Goal: Task Accomplishment & Management: Use online tool/utility

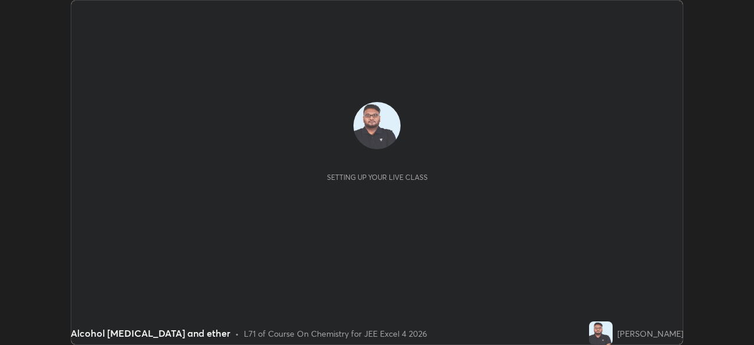
scroll to position [345, 754]
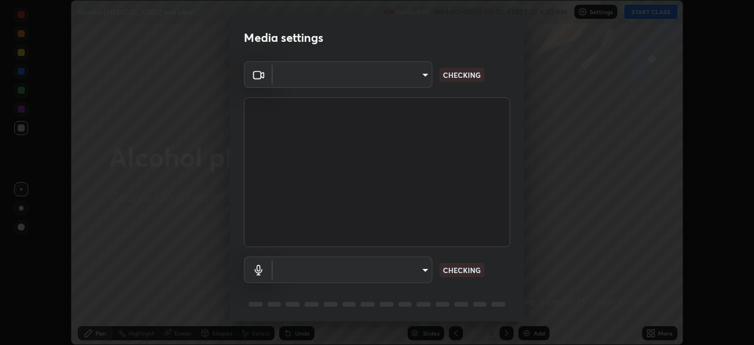
type input "f44939252cec670a7c81aafead478e6b9f15b20a1b8f1ae8dba2619045631b1c"
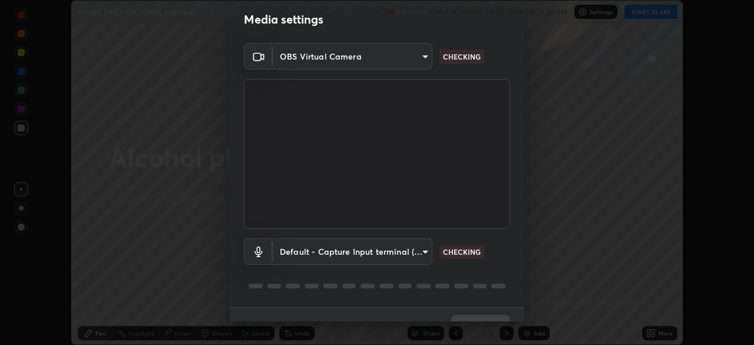
scroll to position [42, 0]
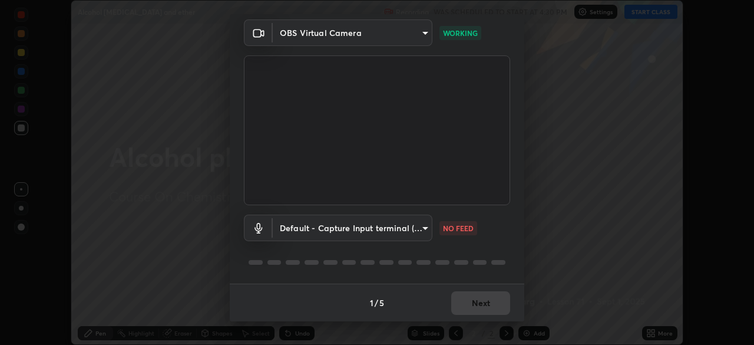
click at [389, 225] on body "Erase all Alcohol [MEDICAL_DATA] and ether Recording WAS SCHEDULED TO START AT …" at bounding box center [377, 172] width 754 height 345
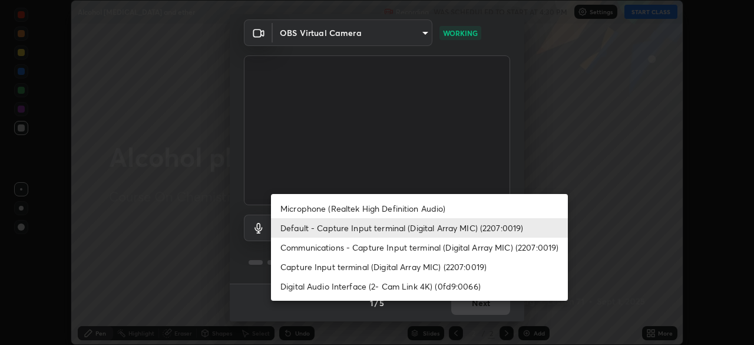
click at [372, 246] on li "Communications - Capture Input terminal (Digital Array MIC) (2207:0019)" at bounding box center [419, 246] width 297 height 19
type input "communications"
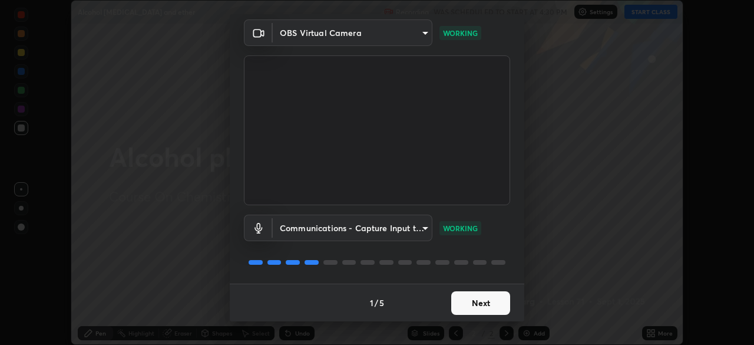
click at [477, 295] on button "Next" at bounding box center [480, 303] width 59 height 24
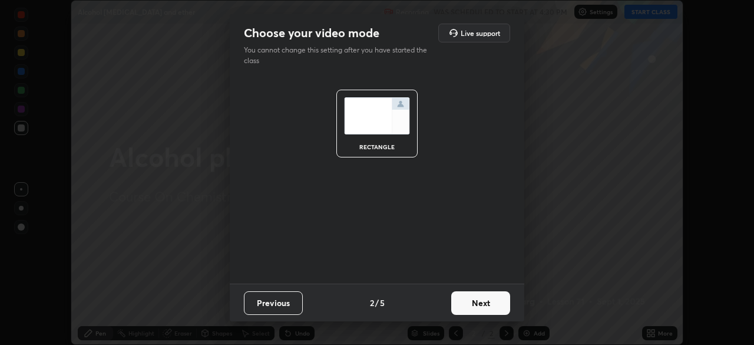
scroll to position [0, 0]
click at [483, 301] on button "Next" at bounding box center [480, 303] width 59 height 24
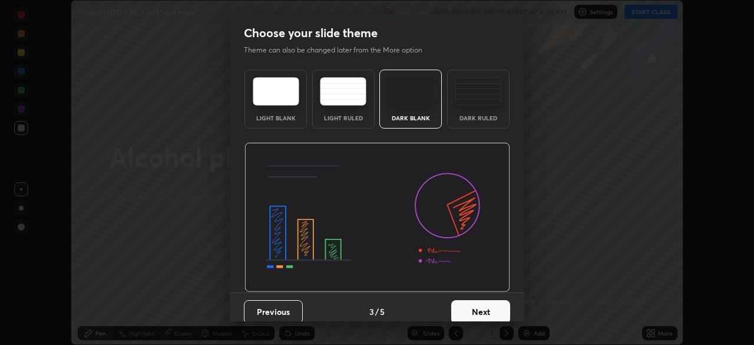
click at [489, 306] on button "Next" at bounding box center [480, 312] width 59 height 24
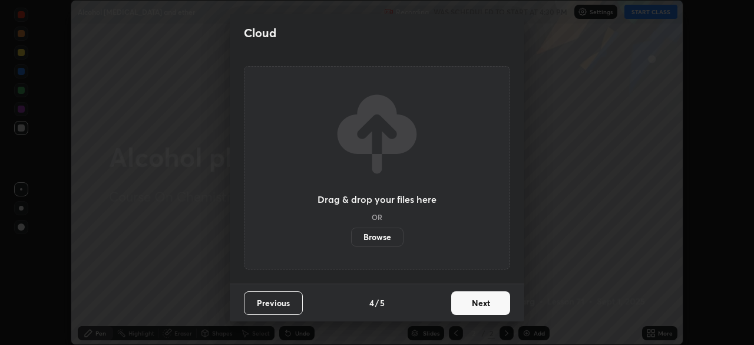
click at [491, 305] on button "Next" at bounding box center [480, 303] width 59 height 24
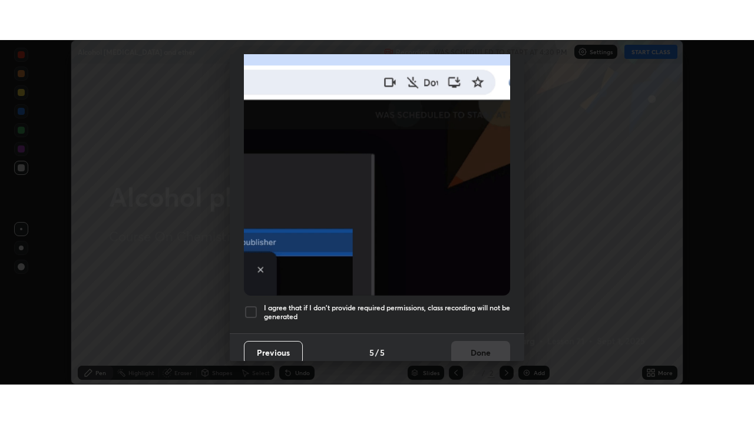
scroll to position [280, 0]
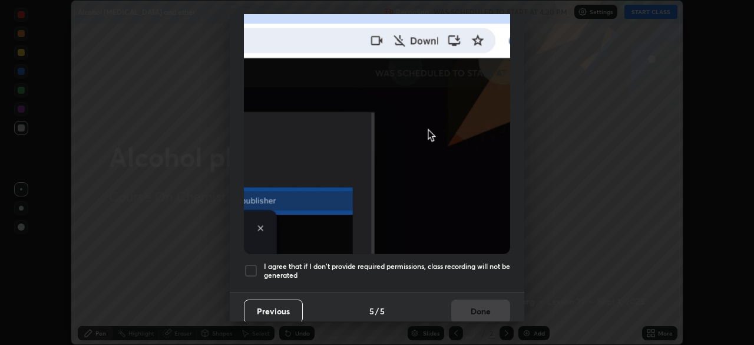
click at [257, 263] on div at bounding box center [251, 270] width 14 height 14
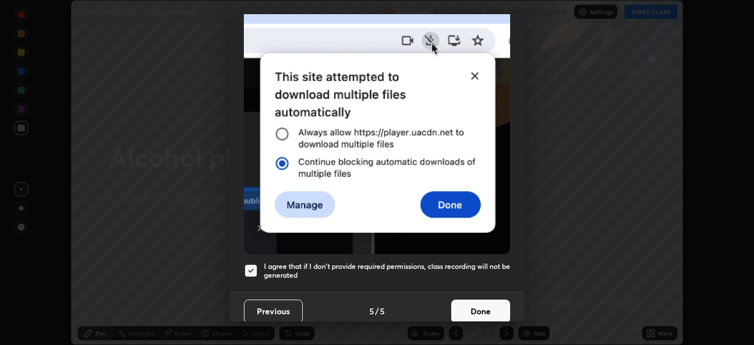
click at [463, 301] on button "Done" at bounding box center [480, 311] width 59 height 24
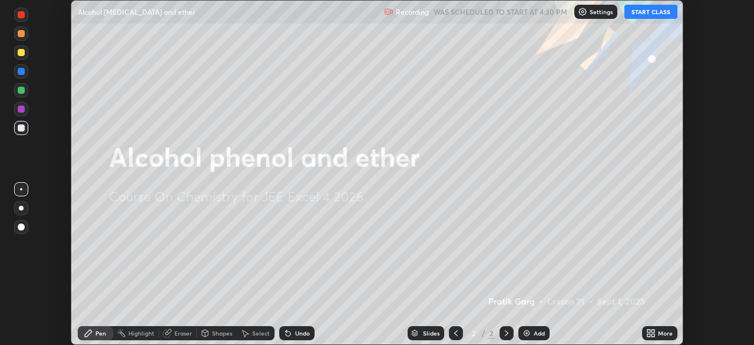
click at [648, 331] on icon at bounding box center [649, 330] width 3 height 3
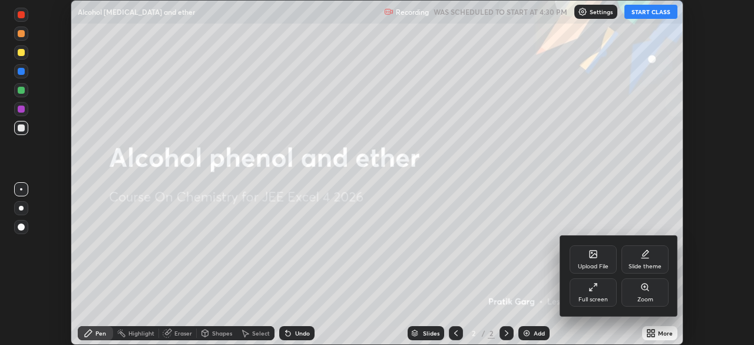
click at [592, 287] on icon at bounding box center [593, 286] width 9 height 9
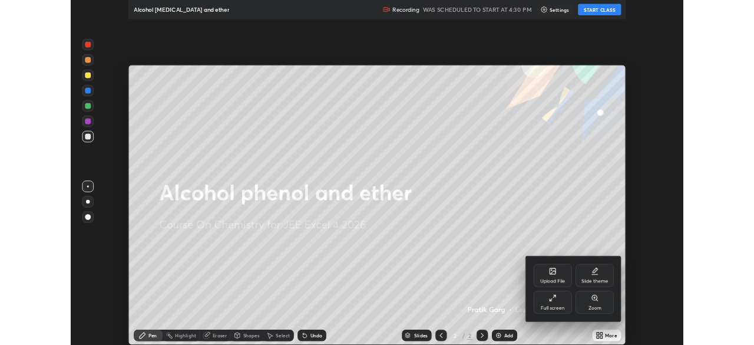
scroll to position [424, 754]
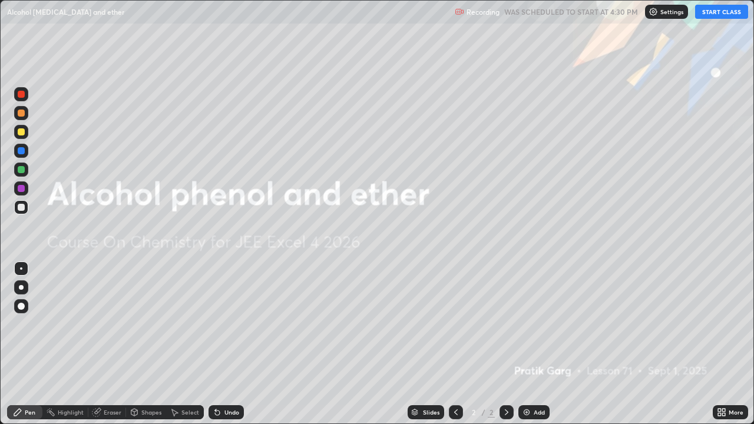
click at [707, 8] on button "START CLASS" at bounding box center [721, 12] width 53 height 14
click at [525, 344] on img at bounding box center [526, 412] width 9 height 9
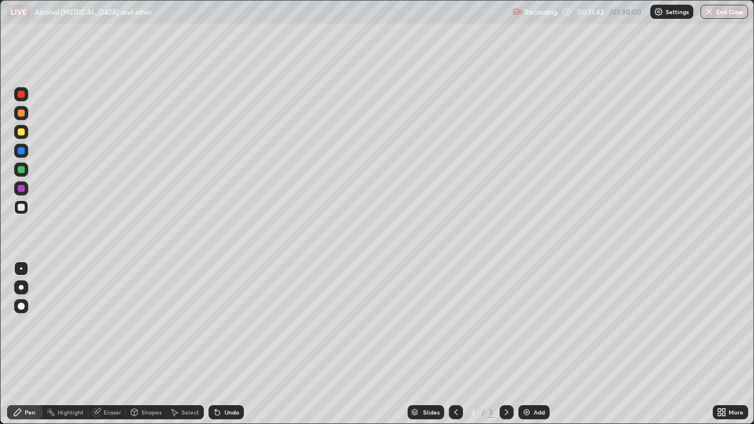
click at [24, 134] on div at bounding box center [21, 131] width 7 height 7
click at [147, 344] on div "Shapes" at bounding box center [151, 413] width 20 height 6
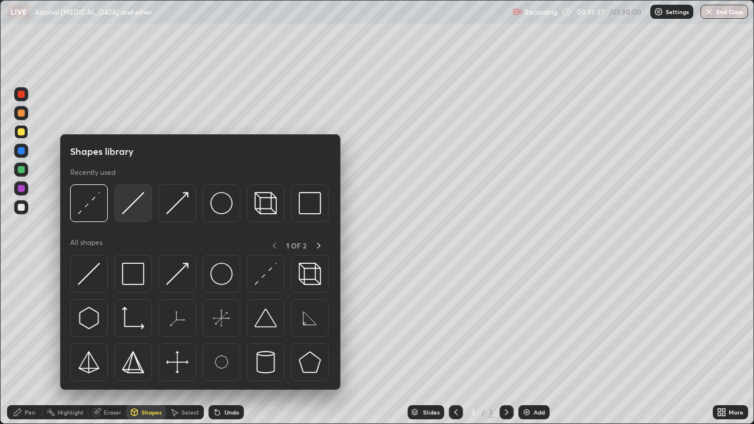
click at [128, 207] on img at bounding box center [133, 203] width 22 height 22
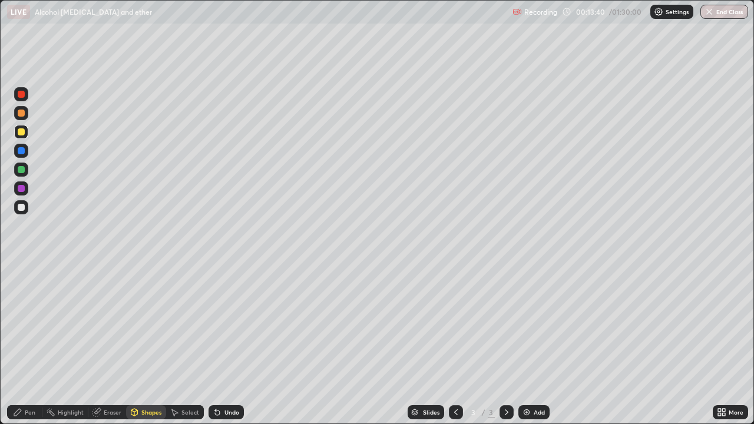
click at [23, 344] on div "Pen" at bounding box center [24, 412] width 35 height 14
click at [230, 344] on div "Undo" at bounding box center [226, 412] width 35 height 14
click at [229, 344] on div "Undo" at bounding box center [226, 412] width 35 height 14
click at [544, 344] on div "Add" at bounding box center [534, 412] width 31 height 14
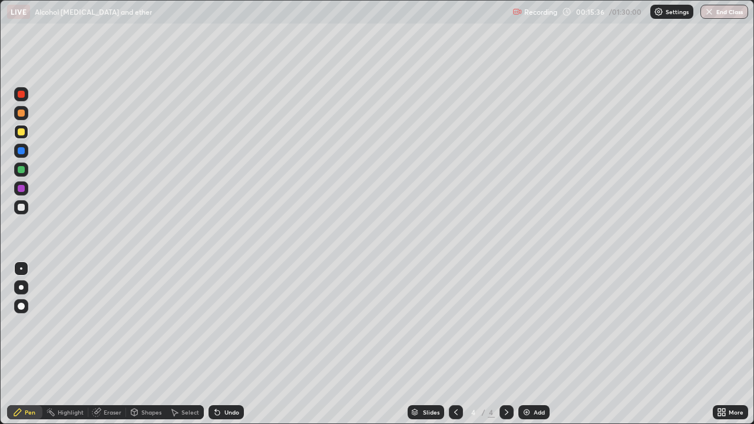
click at [21, 207] on div at bounding box center [21, 207] width 7 height 7
click at [538, 344] on div "Add" at bounding box center [534, 412] width 31 height 14
click at [22, 170] on div at bounding box center [21, 169] width 7 height 7
click at [230, 344] on div "Undo" at bounding box center [232, 413] width 15 height 6
click at [234, 344] on div "Undo" at bounding box center [232, 413] width 15 height 6
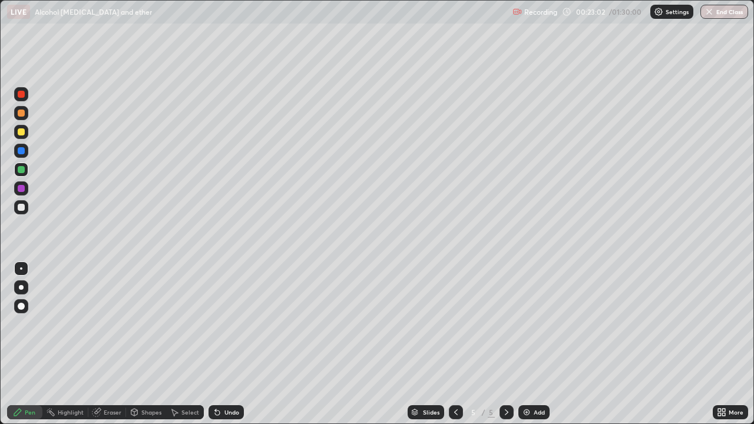
click at [230, 344] on div "Undo" at bounding box center [232, 413] width 15 height 6
click at [534, 344] on div "Add" at bounding box center [534, 412] width 31 height 14
click at [25, 133] on div at bounding box center [21, 132] width 14 height 14
click at [22, 206] on div at bounding box center [21, 207] width 7 height 7
click at [19, 173] on div at bounding box center [21, 169] width 7 height 7
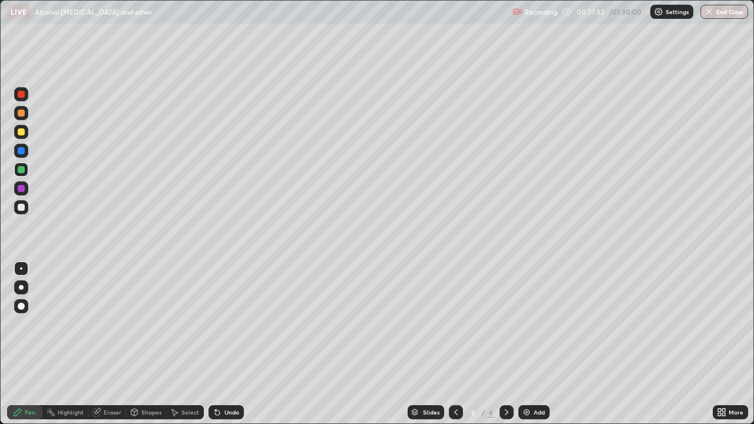
click at [22, 206] on div at bounding box center [21, 207] width 7 height 7
click at [226, 344] on div "Undo" at bounding box center [226, 412] width 35 height 14
click at [230, 344] on div "Undo" at bounding box center [232, 413] width 15 height 6
click at [540, 344] on div "Add" at bounding box center [534, 412] width 31 height 14
click at [21, 136] on div at bounding box center [21, 132] width 14 height 14
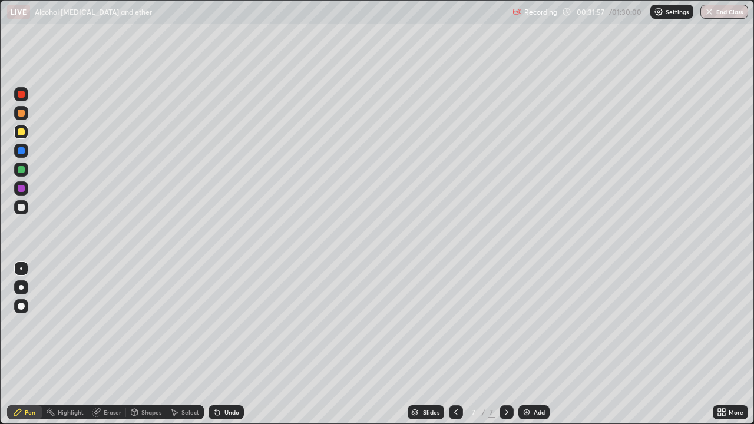
click at [23, 207] on div at bounding box center [21, 207] width 7 height 7
click at [544, 344] on div "Add" at bounding box center [534, 412] width 31 height 14
click at [21, 170] on div at bounding box center [21, 169] width 7 height 7
click at [24, 133] on div at bounding box center [21, 131] width 7 height 7
click at [533, 344] on div "Add" at bounding box center [534, 412] width 31 height 14
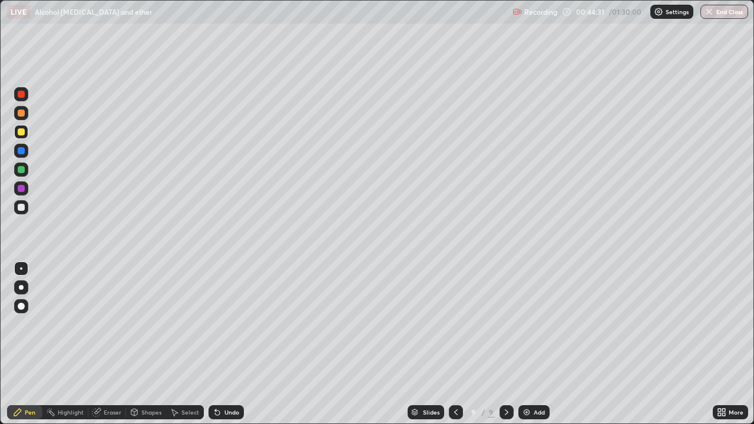
click at [21, 170] on div at bounding box center [21, 169] width 7 height 7
click at [23, 132] on div at bounding box center [21, 131] width 7 height 7
click at [22, 205] on div at bounding box center [21, 207] width 7 height 7
click at [535, 344] on div "Add" at bounding box center [539, 413] width 11 height 6
click at [24, 133] on div at bounding box center [21, 131] width 7 height 7
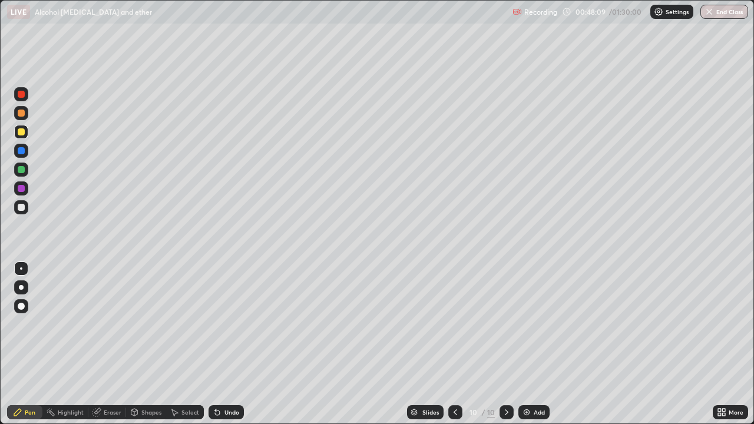
click at [225, 344] on div "Undo" at bounding box center [232, 413] width 15 height 6
click at [222, 344] on div "Undo" at bounding box center [226, 412] width 35 height 14
click at [221, 344] on div "Undo" at bounding box center [226, 412] width 35 height 14
click at [220, 344] on div "Undo" at bounding box center [226, 412] width 35 height 14
click at [215, 344] on icon at bounding box center [215, 410] width 1 height 1
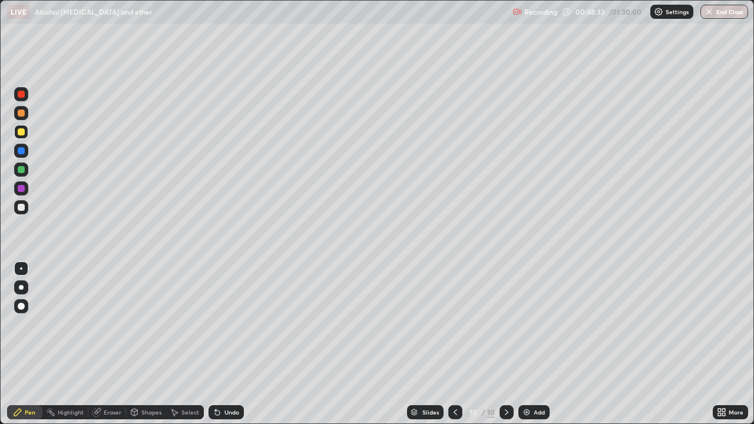
click at [23, 115] on div at bounding box center [21, 113] width 7 height 7
click at [229, 344] on div "Undo" at bounding box center [226, 412] width 35 height 14
click at [230, 344] on div "Undo" at bounding box center [226, 412] width 35 height 14
click at [110, 344] on div "Eraser" at bounding box center [107, 412] width 38 height 14
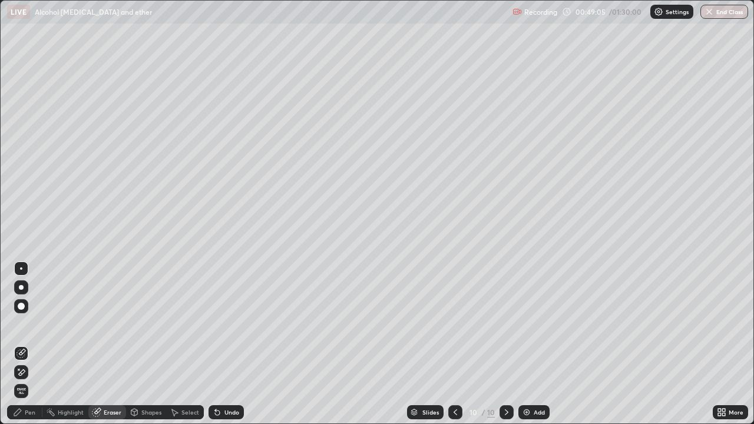
click at [27, 344] on div "Pen" at bounding box center [24, 412] width 35 height 14
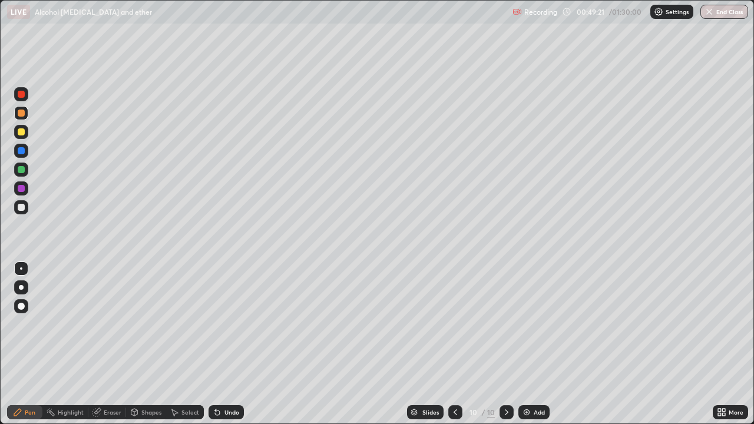
click at [18, 206] on div at bounding box center [21, 207] width 7 height 7
click at [540, 344] on div "Add" at bounding box center [534, 412] width 31 height 14
click at [540, 344] on div "Add" at bounding box center [539, 413] width 11 height 6
click at [186, 344] on div "Select" at bounding box center [190, 413] width 18 height 6
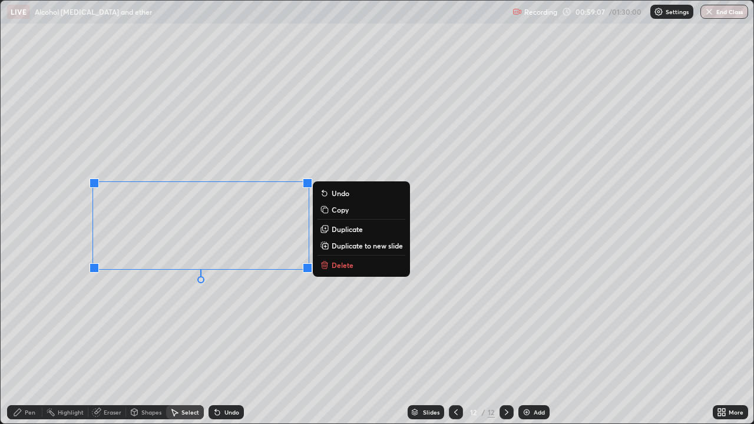
click at [332, 266] on button "Delete" at bounding box center [362, 265] width 88 height 14
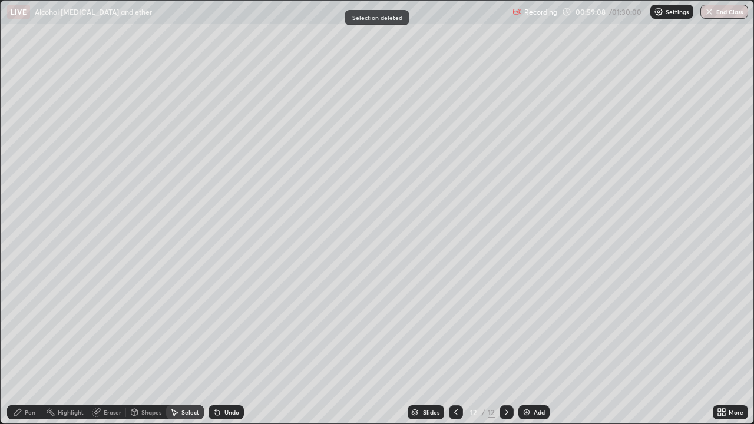
click at [29, 344] on div "Pen" at bounding box center [30, 413] width 11 height 6
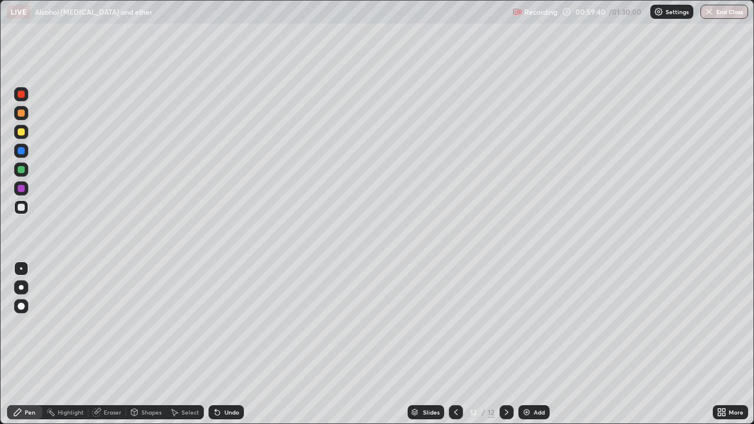
click at [22, 134] on div at bounding box center [21, 131] width 7 height 7
click at [531, 344] on div "Add" at bounding box center [534, 412] width 31 height 14
click at [21, 135] on div at bounding box center [21, 131] width 7 height 7
click at [23, 167] on div at bounding box center [21, 169] width 7 height 7
click at [232, 344] on div "Undo" at bounding box center [232, 413] width 15 height 6
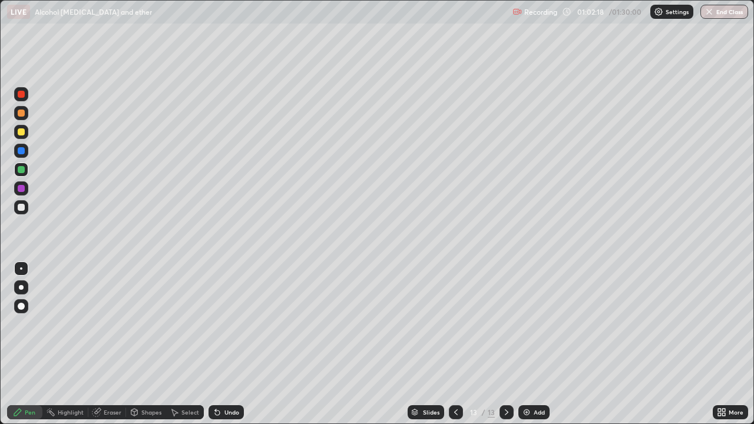
click at [232, 344] on div "Undo" at bounding box center [232, 413] width 15 height 6
click at [537, 344] on div "Add" at bounding box center [539, 413] width 11 height 6
click at [458, 344] on div at bounding box center [456, 413] width 14 height 24
click at [24, 207] on div at bounding box center [21, 207] width 7 height 7
click at [19, 172] on div at bounding box center [21, 169] width 7 height 7
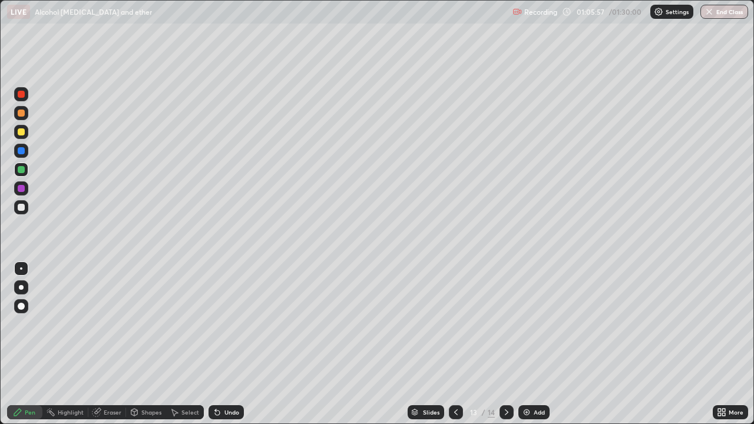
click at [190, 344] on div "Select" at bounding box center [185, 412] width 38 height 14
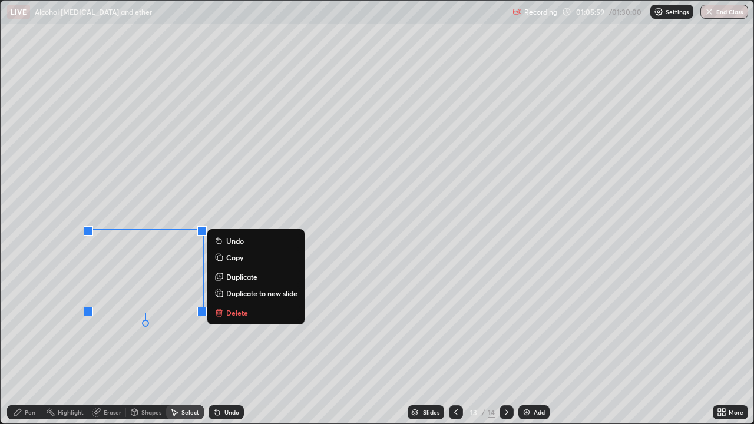
click at [245, 278] on p "Duplicate" at bounding box center [241, 276] width 31 height 9
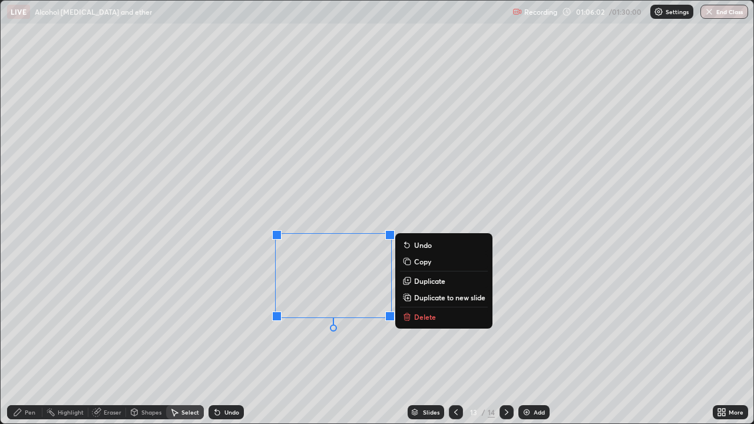
click at [108, 344] on div "Eraser" at bounding box center [113, 413] width 18 height 6
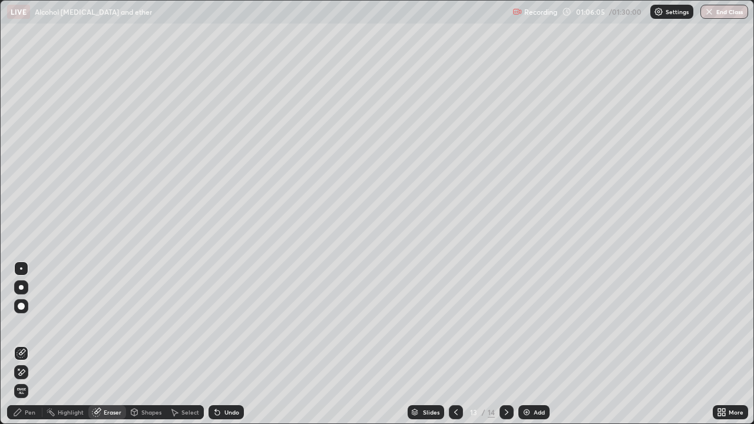
click at [28, 344] on div "Pen" at bounding box center [30, 413] width 11 height 6
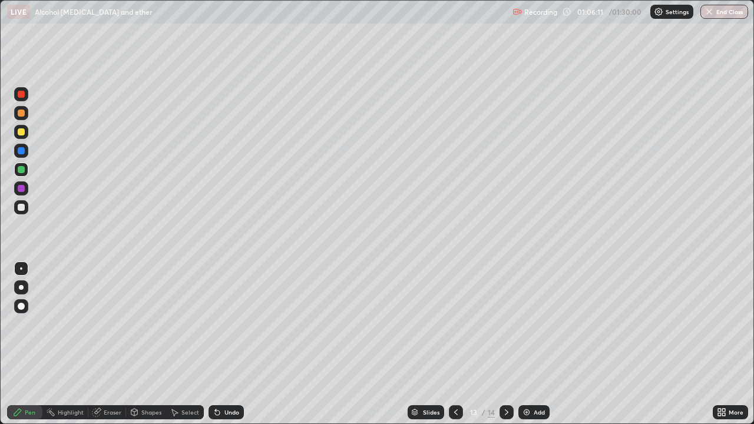
click at [75, 344] on div "Highlight" at bounding box center [65, 412] width 46 height 14
click at [63, 344] on div "Highlight" at bounding box center [65, 412] width 46 height 14
click at [22, 344] on icon at bounding box center [20, 372] width 9 height 9
click at [151, 344] on div "Shapes" at bounding box center [151, 413] width 20 height 6
click at [180, 344] on div "Select" at bounding box center [185, 412] width 38 height 14
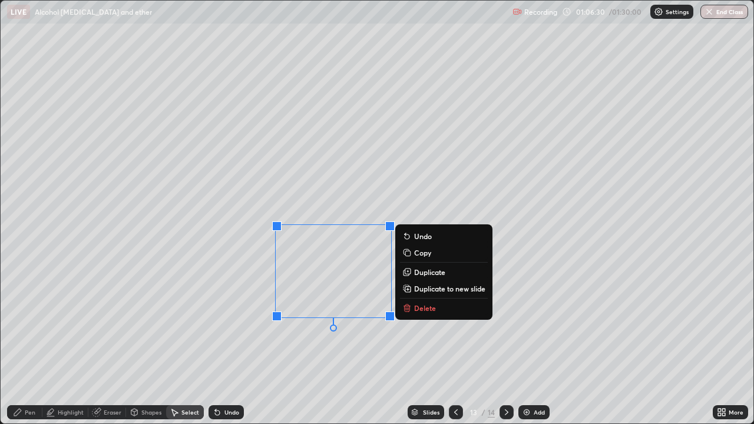
click at [424, 271] on p "Duplicate" at bounding box center [429, 272] width 31 height 9
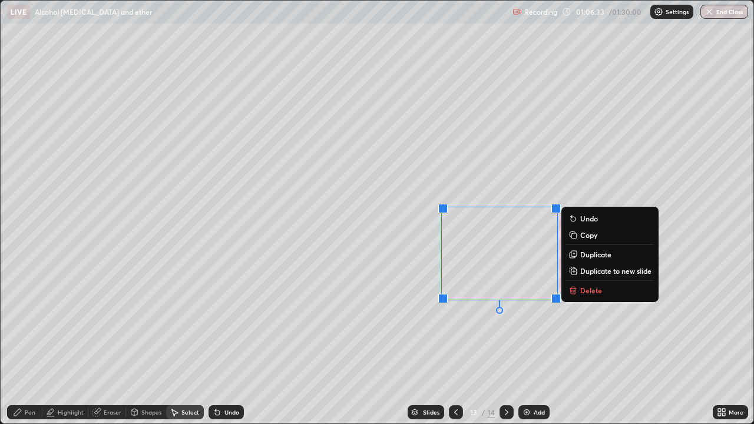
click at [114, 344] on div "Eraser" at bounding box center [113, 413] width 18 height 6
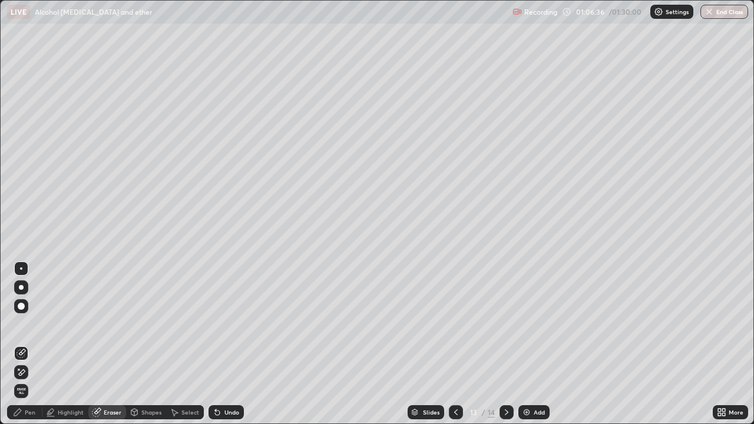
click at [23, 344] on div "Pen" at bounding box center [24, 412] width 35 height 14
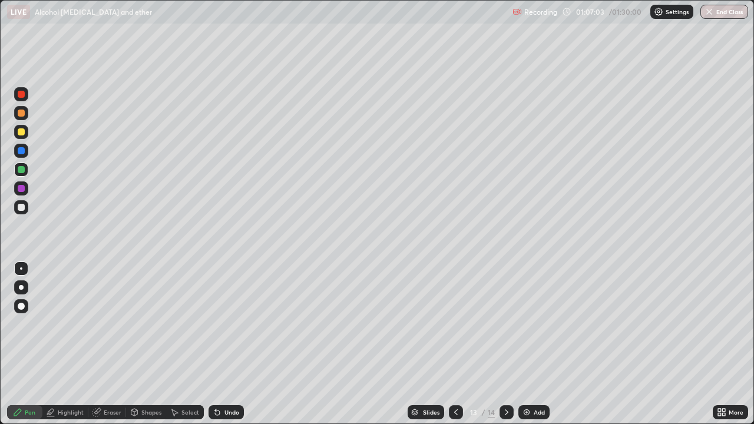
click at [111, 344] on div "Eraser" at bounding box center [113, 413] width 18 height 6
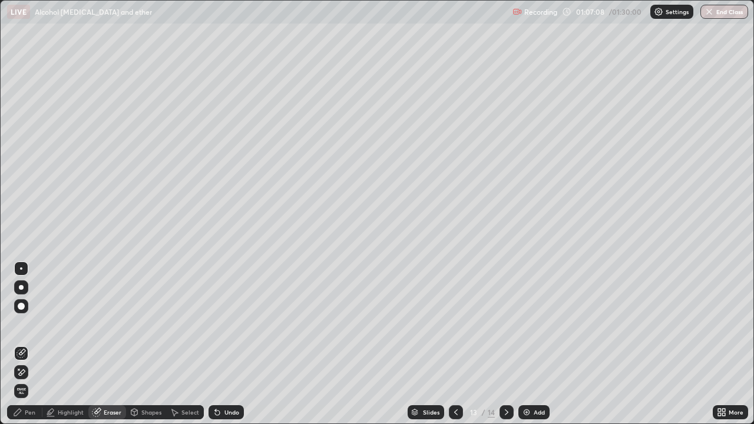
click at [25, 344] on div "Pen" at bounding box center [30, 413] width 11 height 6
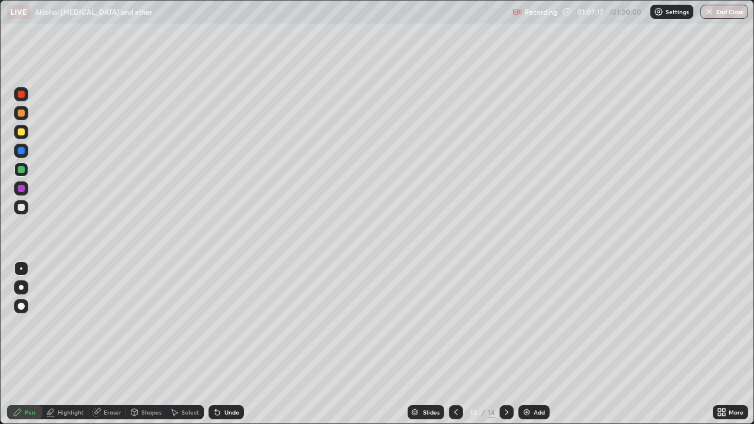
click at [151, 344] on div "Shapes" at bounding box center [151, 413] width 20 height 6
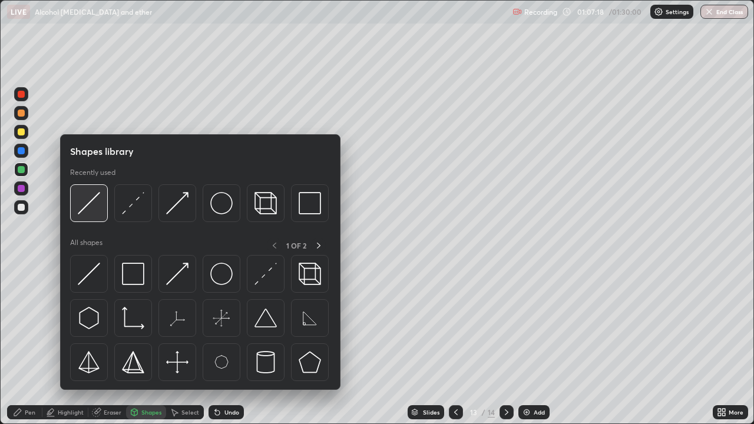
click at [89, 205] on img at bounding box center [89, 203] width 22 height 22
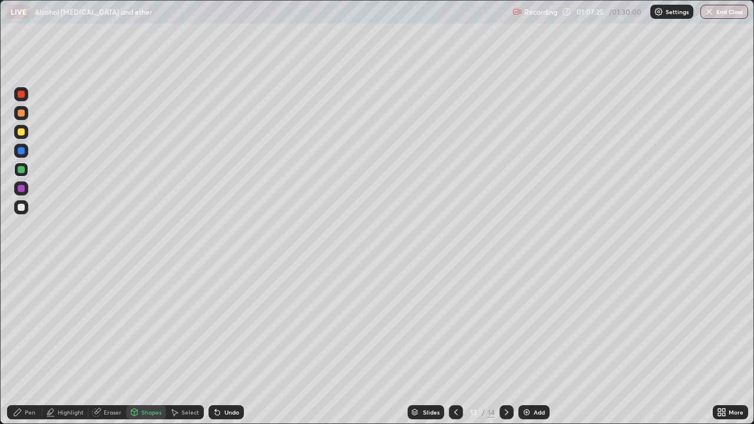
click at [27, 344] on div "Pen" at bounding box center [24, 412] width 35 height 14
click at [540, 344] on div "Add" at bounding box center [539, 413] width 11 height 6
click at [216, 344] on icon at bounding box center [217, 413] width 5 height 5
click at [721, 344] on icon at bounding box center [719, 410] width 3 height 3
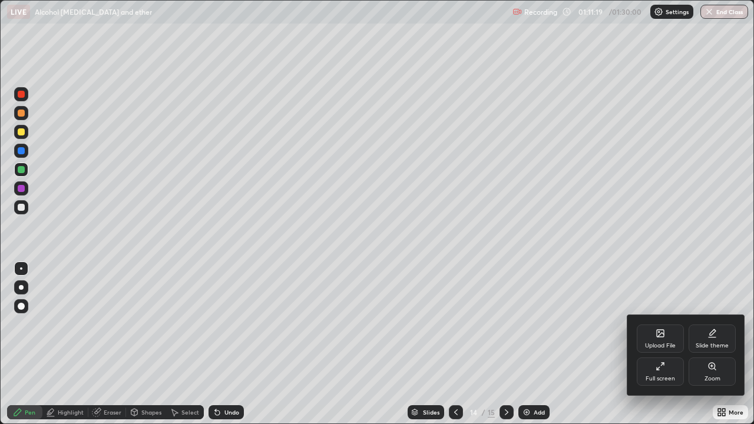
click at [656, 344] on icon at bounding box center [660, 366] width 9 height 9
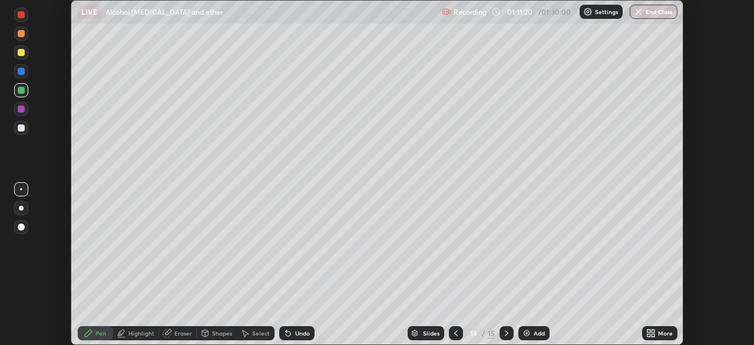
scroll to position [58582, 58173]
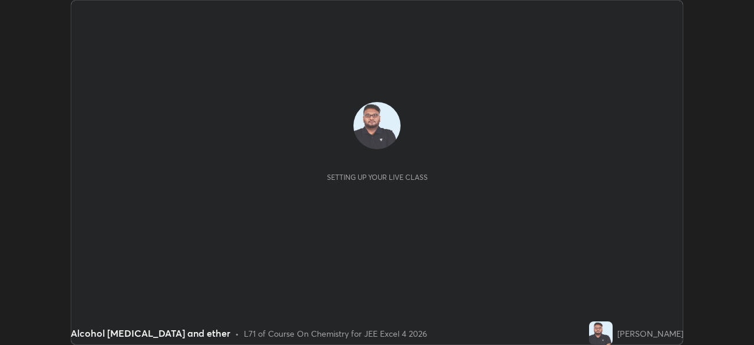
scroll to position [345, 754]
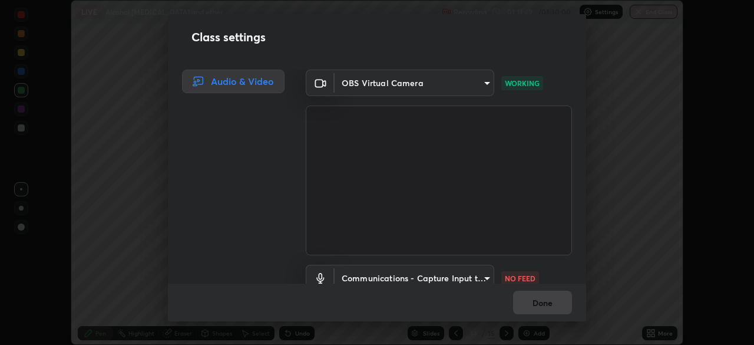
click at [473, 92] on body "Erase all LIVE Alcohol phenol and ether Recording 01:11:49 / 01:30:00 Settings …" at bounding box center [377, 172] width 754 height 345
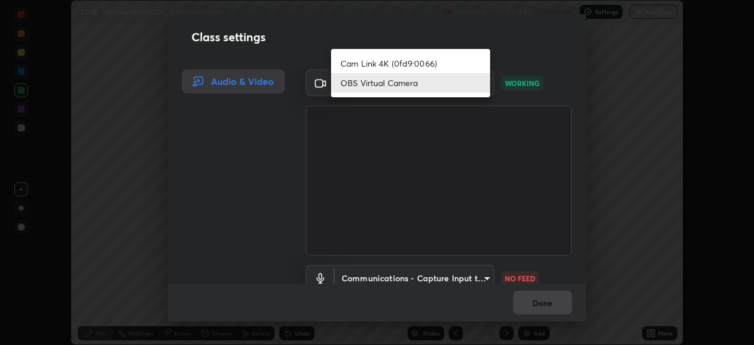
click at [557, 61] on div at bounding box center [377, 172] width 754 height 345
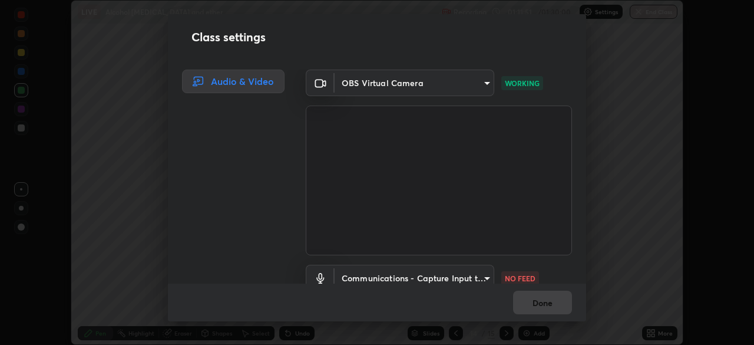
click at [484, 276] on body "Erase all LIVE Alcohol phenol and ether Recording 01:11:51 / 01:30:00 Settings …" at bounding box center [377, 172] width 754 height 345
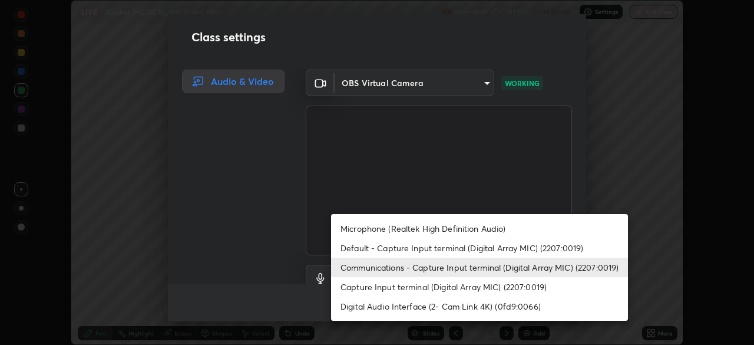
scroll to position [11, 0]
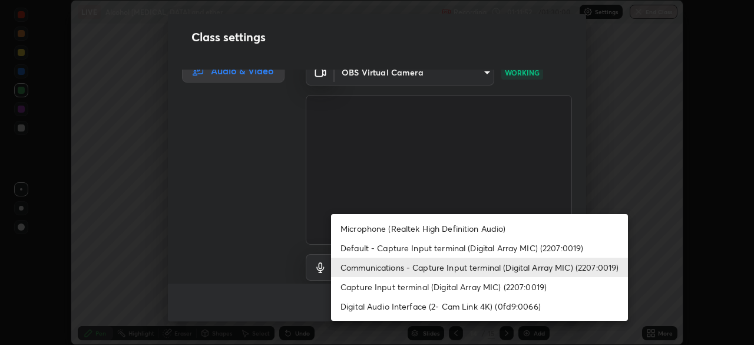
click at [504, 246] on li "Default - Capture Input terminal (Digital Array MIC) (2207:0019)" at bounding box center [479, 247] width 297 height 19
type input "default"
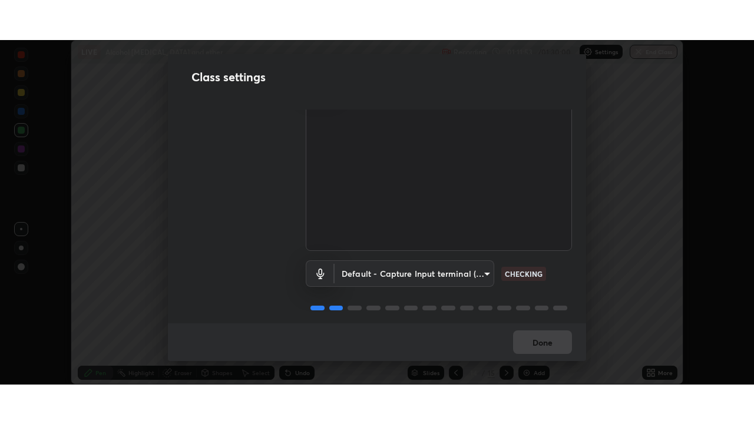
scroll to position [54, 0]
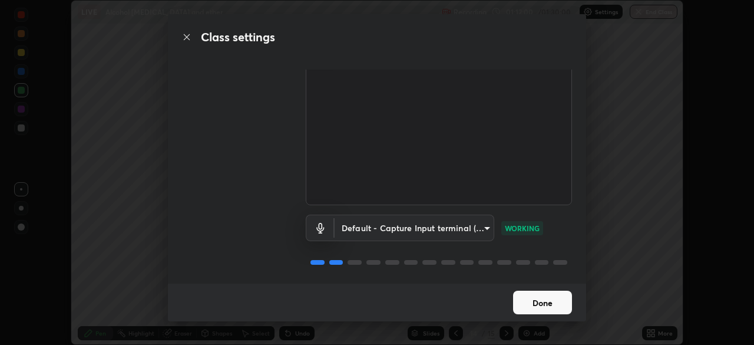
click at [528, 307] on button "Done" at bounding box center [542, 303] width 59 height 24
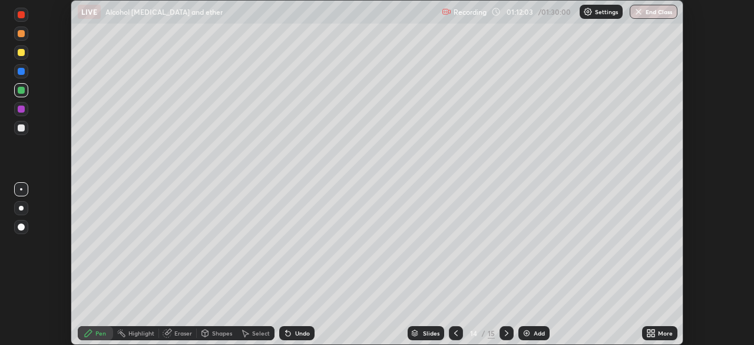
click at [649, 335] on icon at bounding box center [649, 335] width 3 height 3
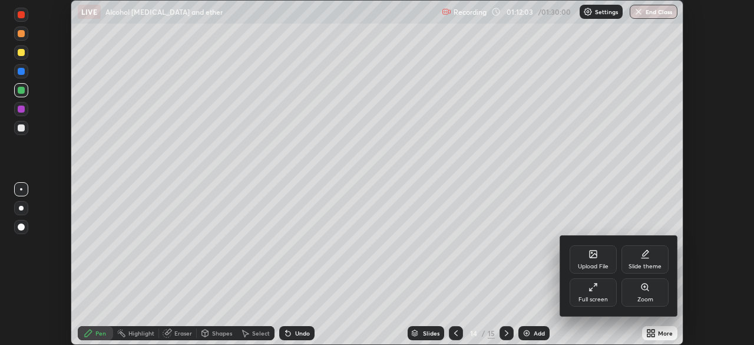
click at [598, 289] on icon at bounding box center [593, 286] width 9 height 9
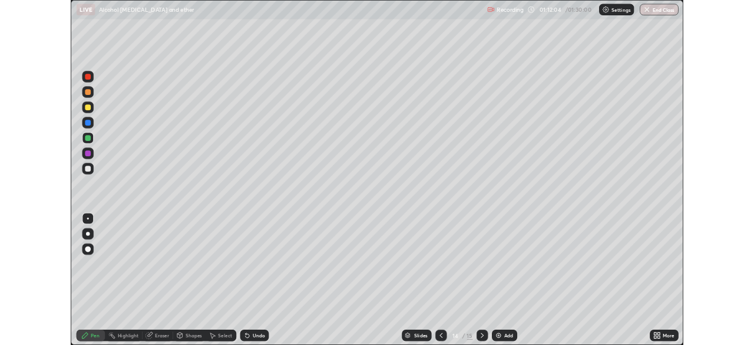
scroll to position [424, 754]
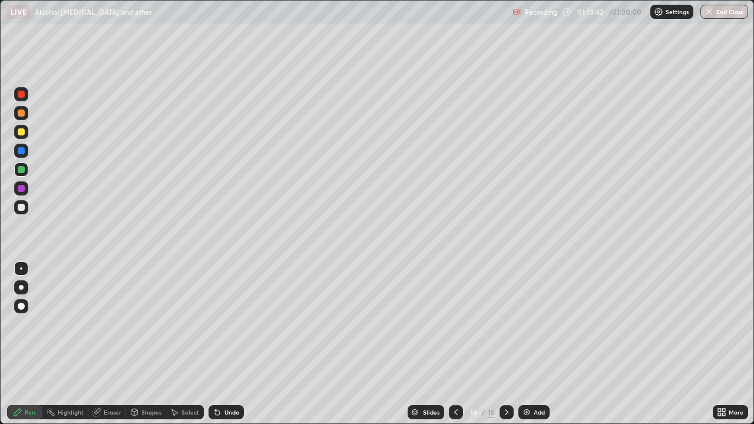
click at [21, 208] on div at bounding box center [21, 207] width 7 height 7
click at [149, 344] on div "Shapes" at bounding box center [146, 412] width 40 height 14
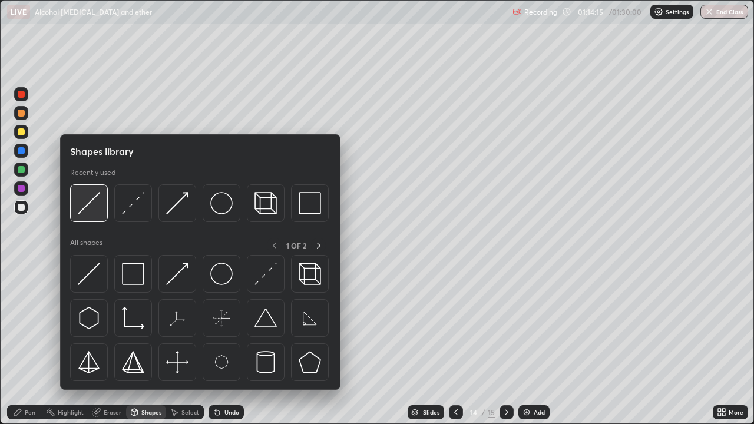
click at [88, 202] on img at bounding box center [89, 203] width 22 height 22
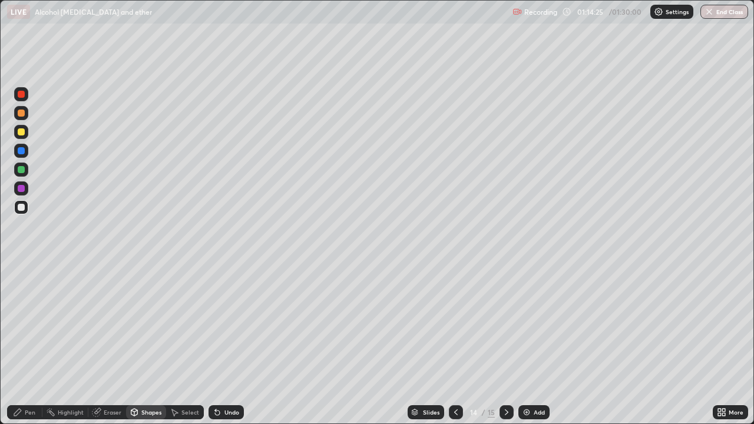
click at [17, 344] on div "Pen" at bounding box center [24, 412] width 35 height 14
click at [151, 344] on div "Shapes" at bounding box center [151, 413] width 20 height 6
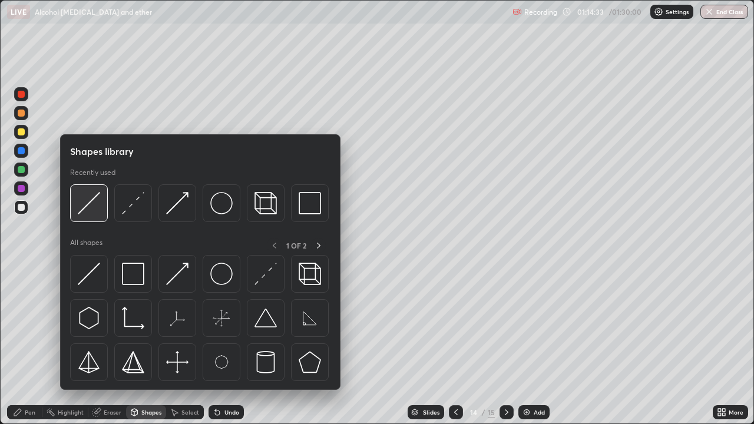
click at [98, 210] on img at bounding box center [89, 203] width 22 height 22
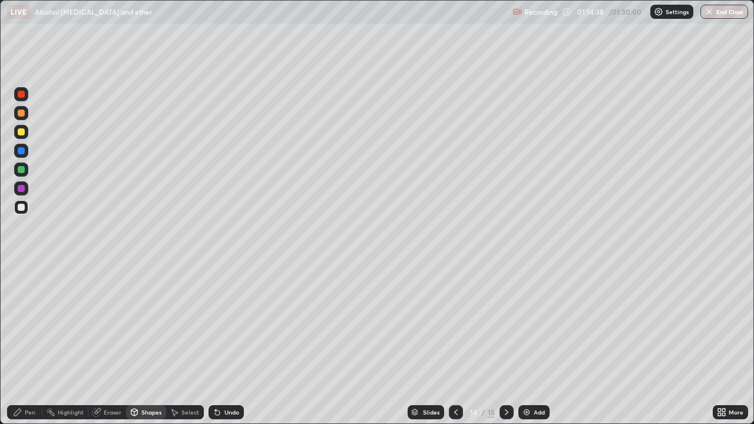
click at [232, 344] on div "Undo" at bounding box center [232, 413] width 15 height 6
click at [22, 344] on div "Pen" at bounding box center [24, 412] width 35 height 14
click at [113, 344] on div "Eraser" at bounding box center [113, 413] width 18 height 6
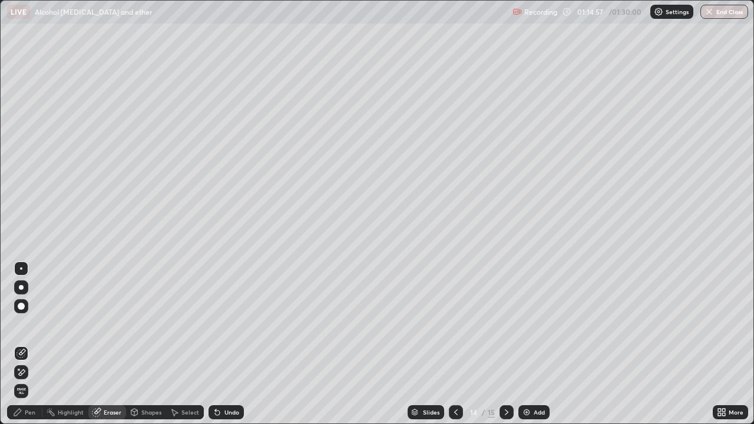
click at [29, 344] on div "Pen" at bounding box center [24, 412] width 35 height 14
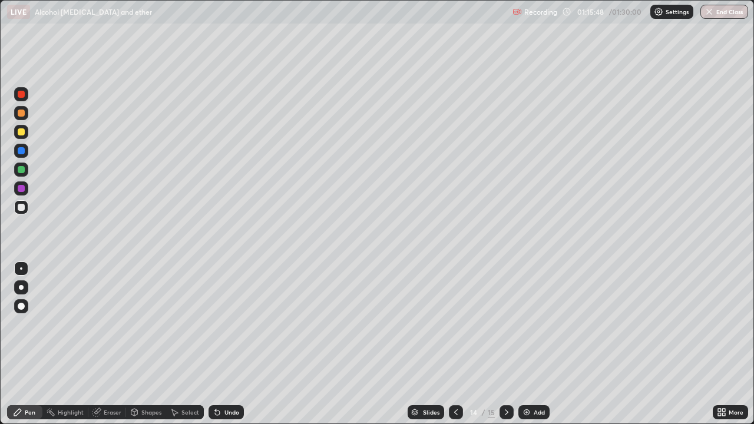
click at [147, 344] on div "Shapes" at bounding box center [151, 413] width 20 height 6
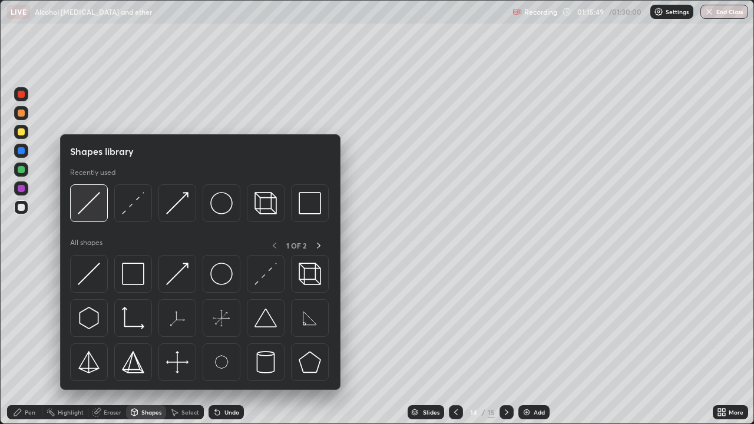
click at [88, 209] on img at bounding box center [89, 203] width 22 height 22
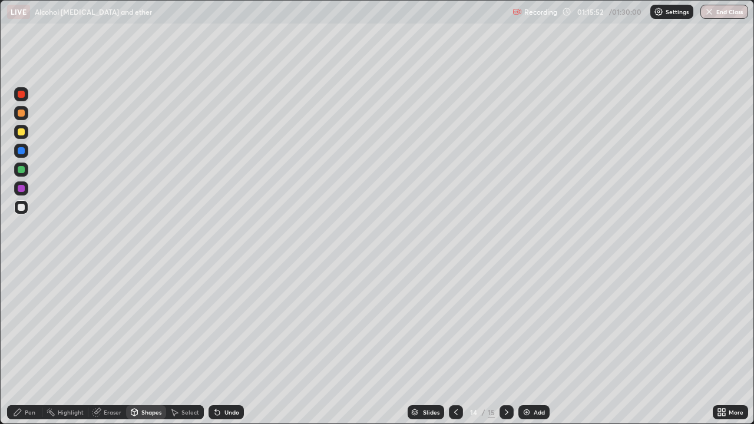
click at [22, 344] on icon at bounding box center [17, 412] width 9 height 9
click at [108, 344] on div "Eraser" at bounding box center [107, 412] width 38 height 14
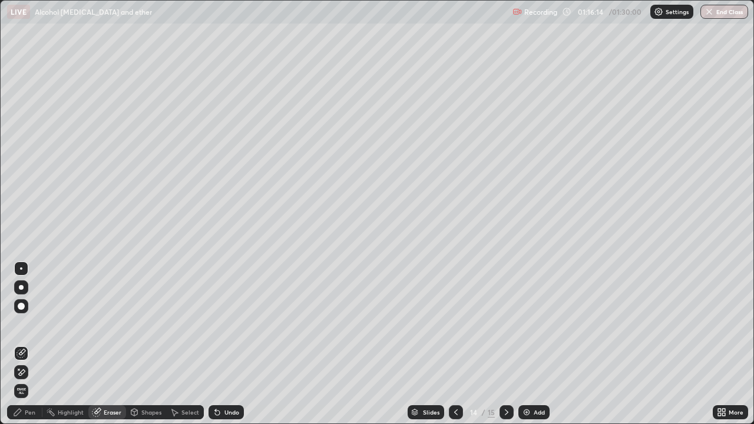
click at [29, 344] on div "Pen" at bounding box center [24, 412] width 35 height 14
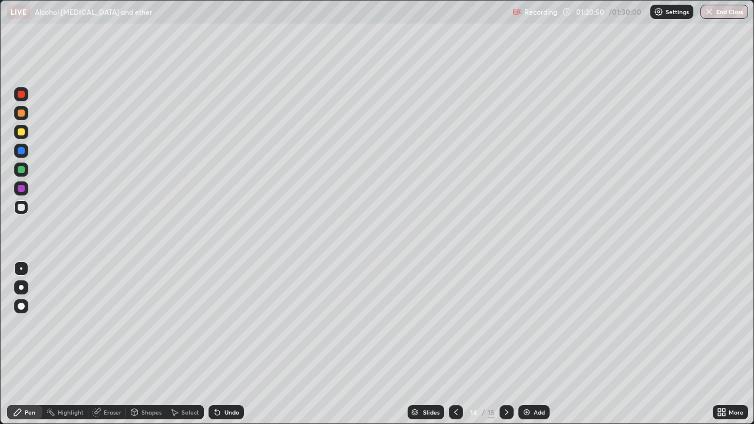
click at [711, 11] on img "button" at bounding box center [709, 11] width 9 height 9
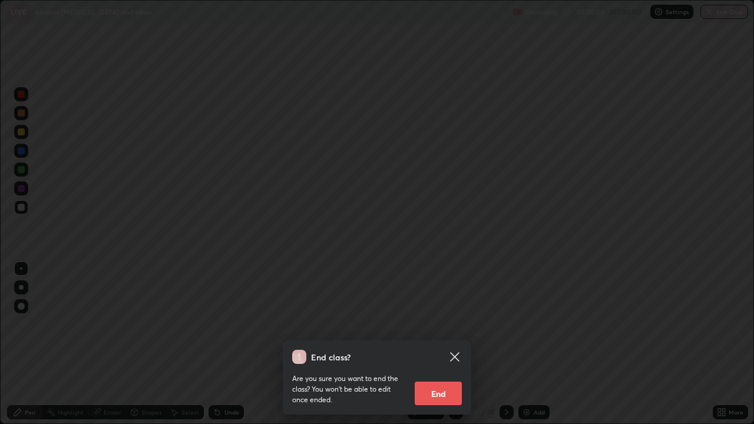
click at [434, 344] on button "End" at bounding box center [438, 394] width 47 height 24
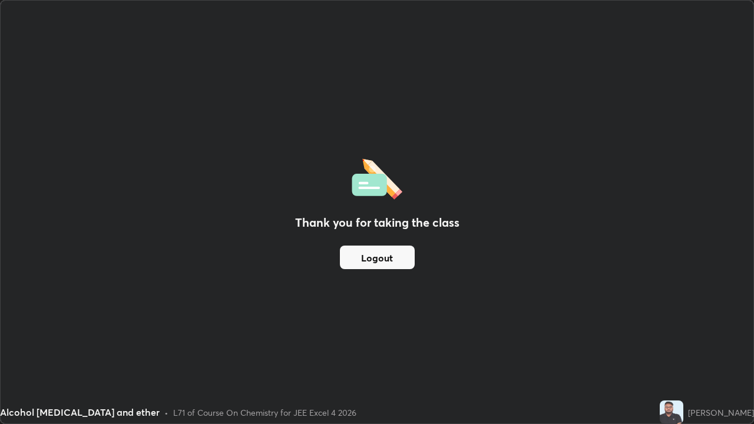
click at [401, 294] on div "Thank you for taking the class Logout" at bounding box center [377, 212] width 753 height 423
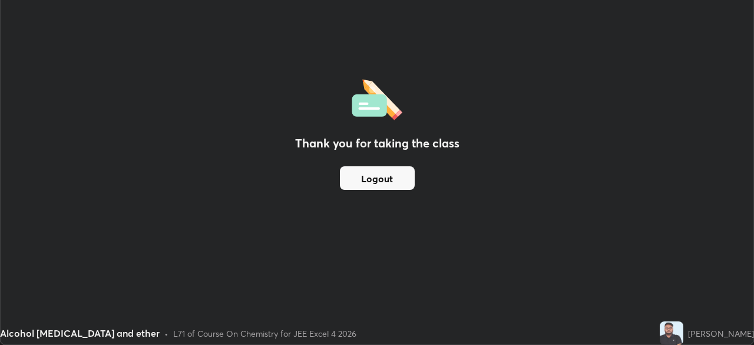
scroll to position [58582, 58173]
